Goal: Information Seeking & Learning: Learn about a topic

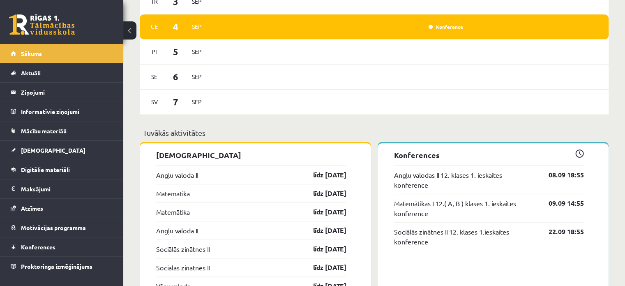
scroll to position [551, 0]
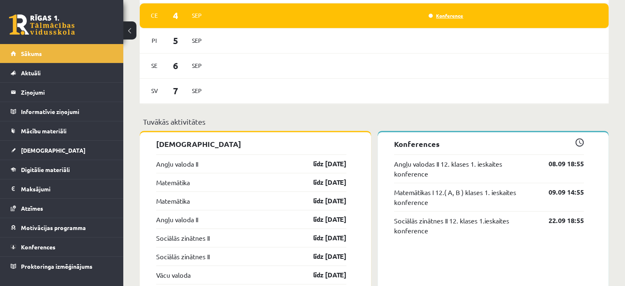
click at [449, 16] on link "Konference" at bounding box center [446, 15] width 35 height 7
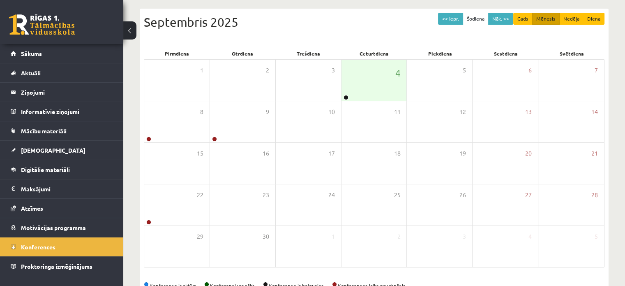
scroll to position [82, 0]
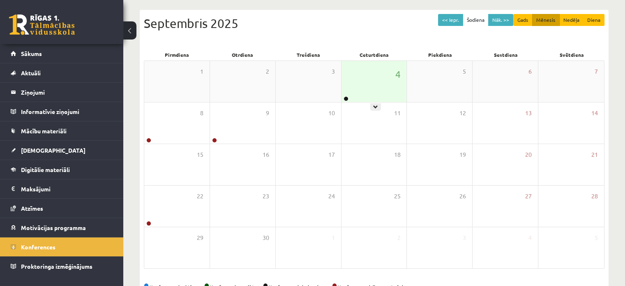
click at [374, 90] on div "4" at bounding box center [373, 81] width 65 height 41
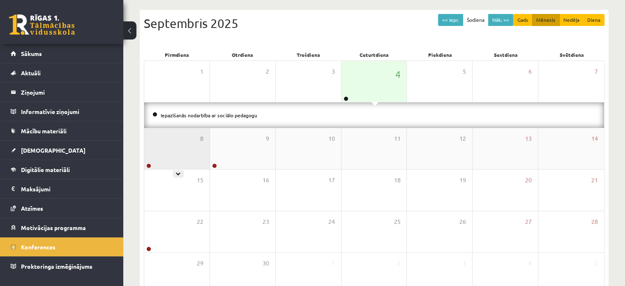
click at [201, 143] on div "8" at bounding box center [176, 148] width 65 height 41
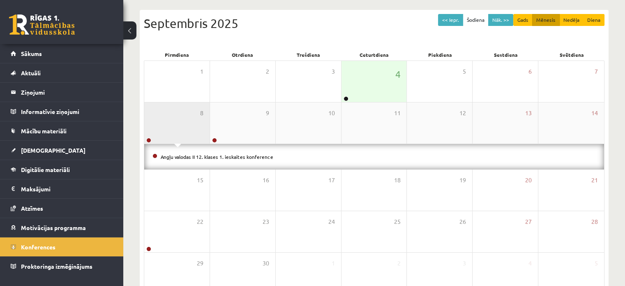
click at [187, 122] on div "8" at bounding box center [176, 122] width 65 height 41
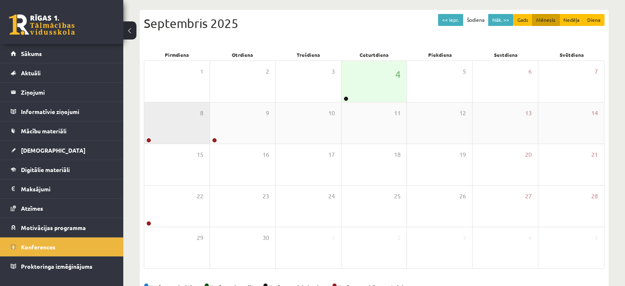
click at [187, 122] on div "8" at bounding box center [176, 122] width 65 height 41
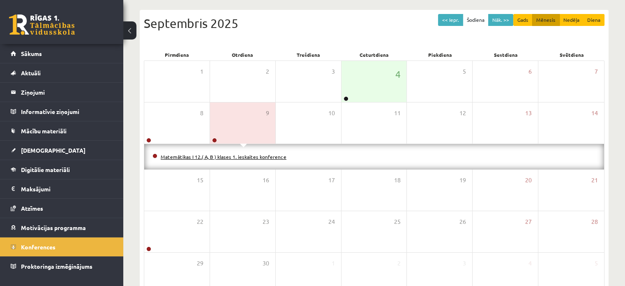
click at [187, 157] on link "Matemātikas I 12.( A, B ) klases 1. ieskaites konference" at bounding box center [224, 156] width 126 height 7
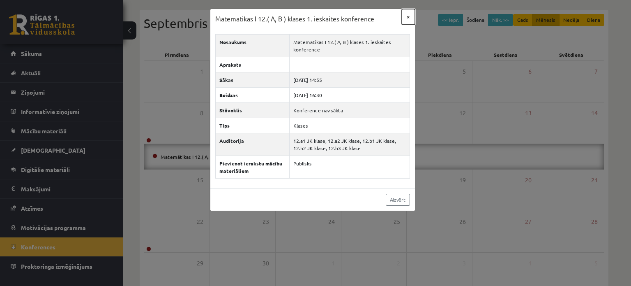
click at [408, 16] on button "×" at bounding box center [408, 17] width 13 height 16
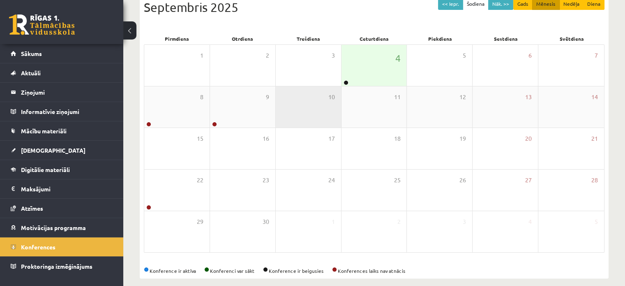
scroll to position [76, 0]
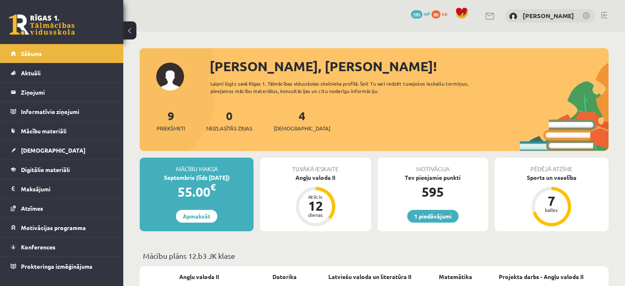
scroll to position [551, 0]
